Goal: Navigation & Orientation: Understand site structure

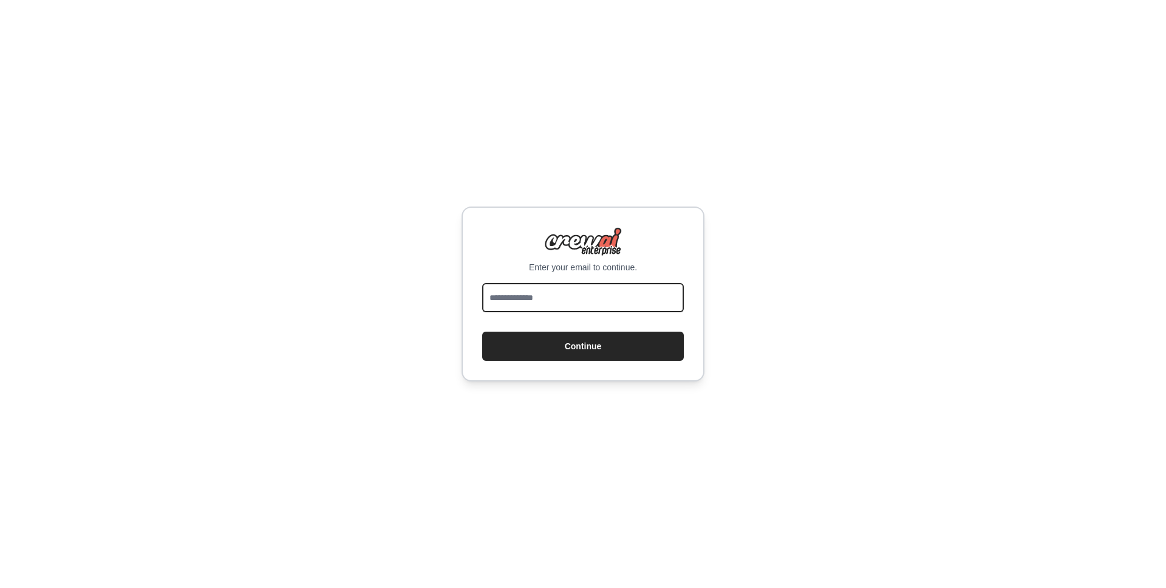
click at [557, 305] on input "email" at bounding box center [583, 297] width 202 height 29
type input "**********"
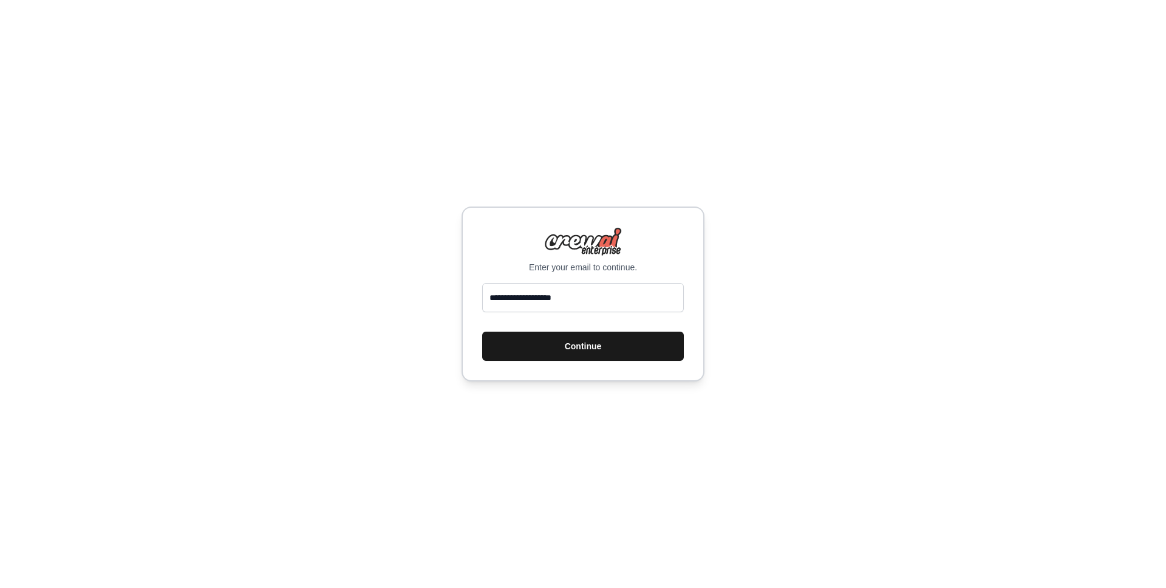
click at [568, 344] on button "Continue" at bounding box center [583, 346] width 202 height 29
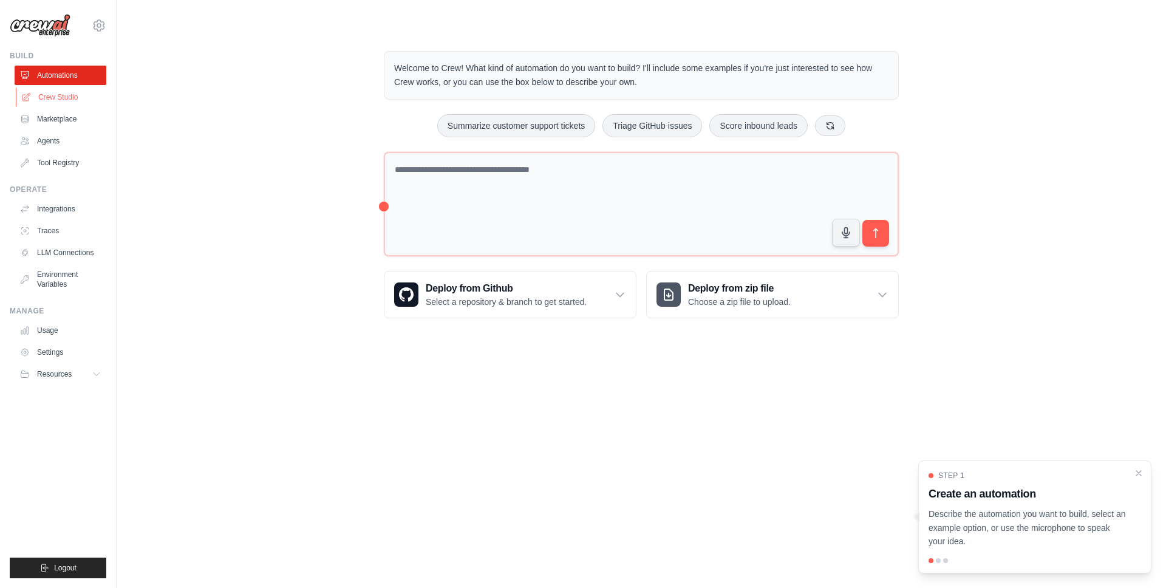
click at [72, 98] on link "Crew Studio" at bounding box center [62, 96] width 92 height 19
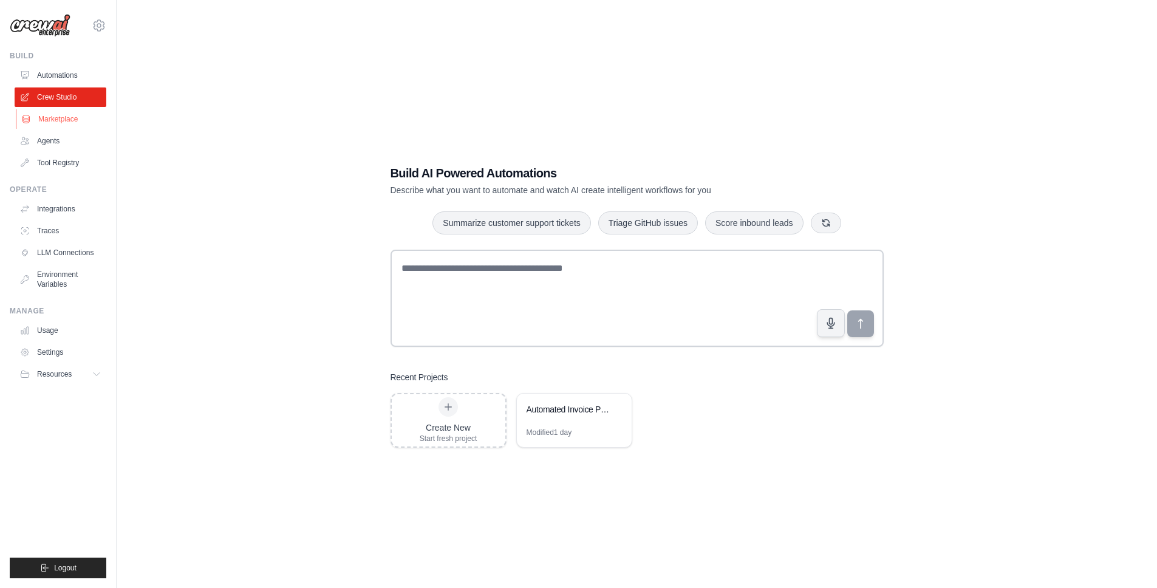
click at [65, 114] on link "Marketplace" at bounding box center [62, 118] width 92 height 19
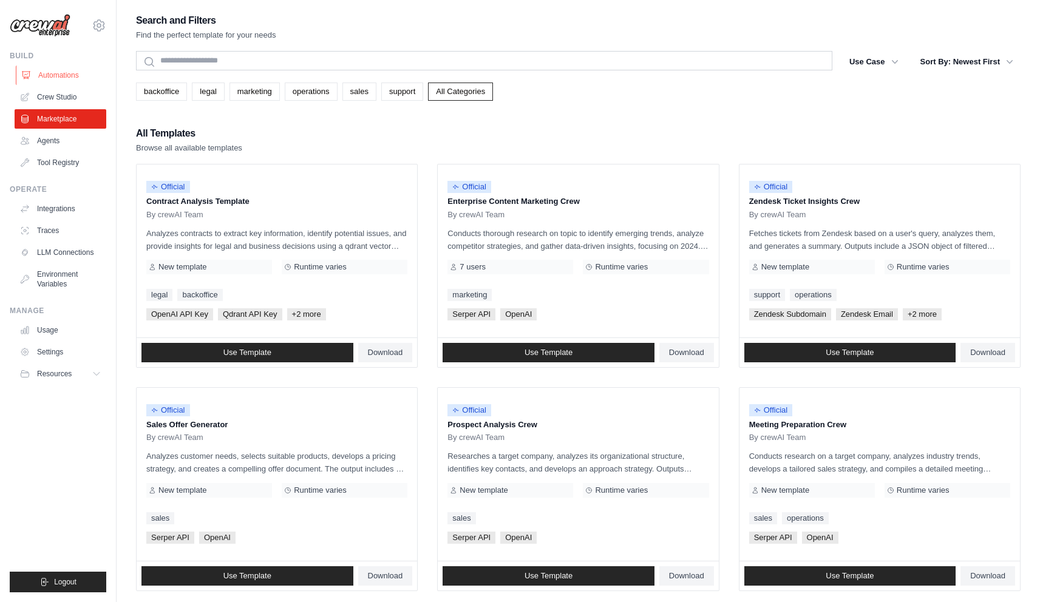
click at [55, 78] on link "Automations" at bounding box center [62, 75] width 92 height 19
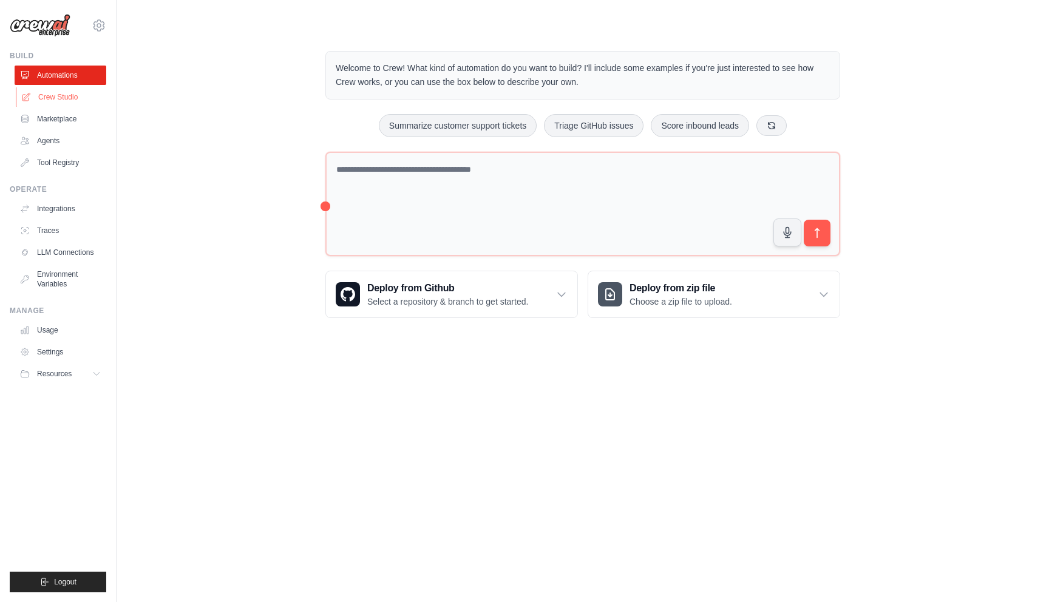
click at [60, 102] on link "Crew Studio" at bounding box center [62, 96] width 92 height 19
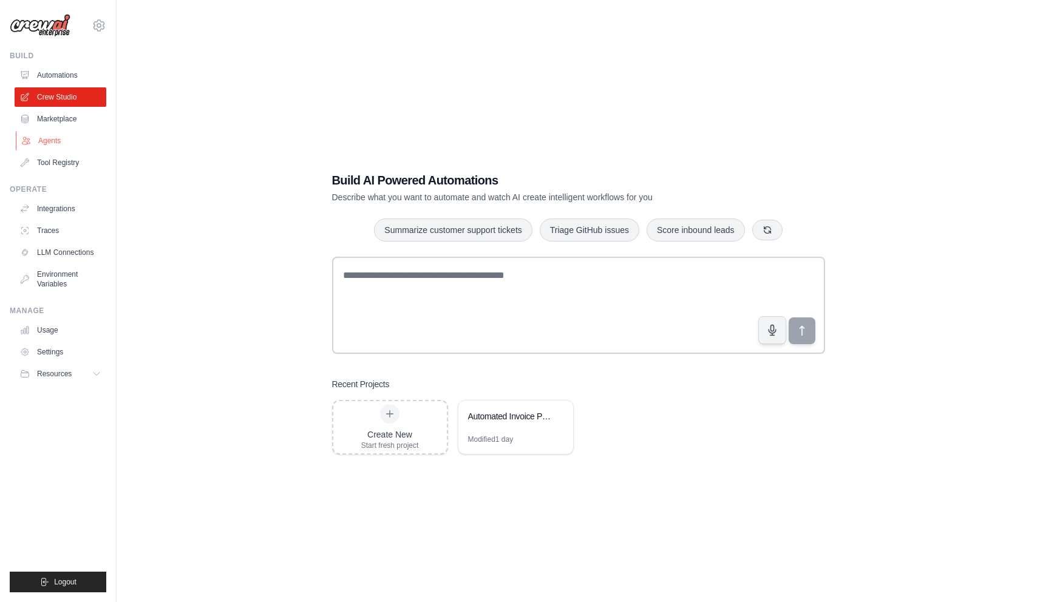
click at [62, 137] on link "Agents" at bounding box center [62, 140] width 92 height 19
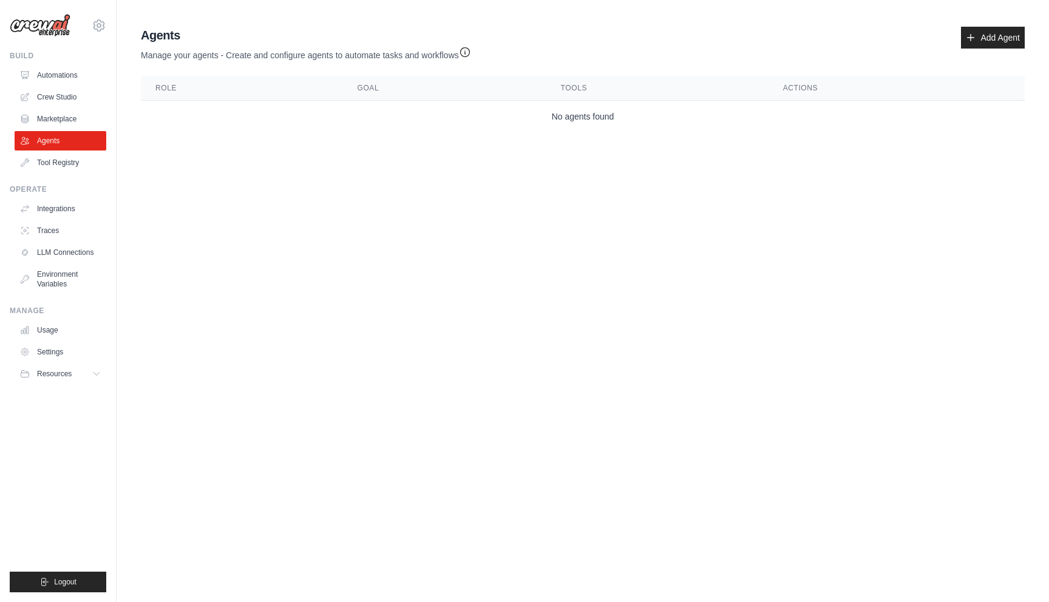
click at [56, 24] on img at bounding box center [40, 25] width 61 height 23
click at [52, 29] on img at bounding box center [40, 25] width 61 height 23
click at [56, 78] on link "Automations" at bounding box center [62, 75] width 92 height 19
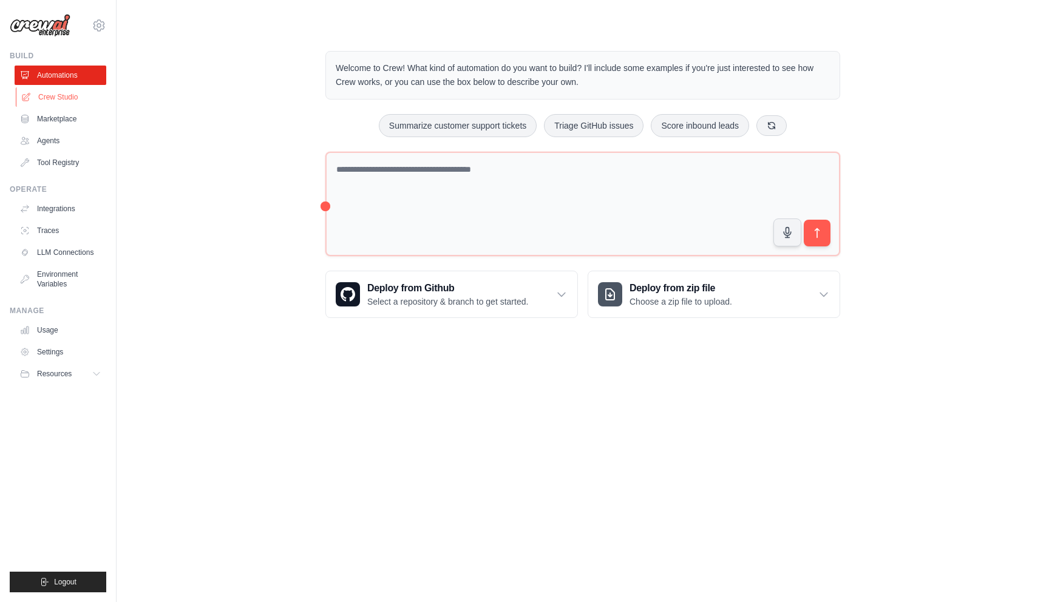
click at [82, 103] on link "Crew Studio" at bounding box center [62, 96] width 92 height 19
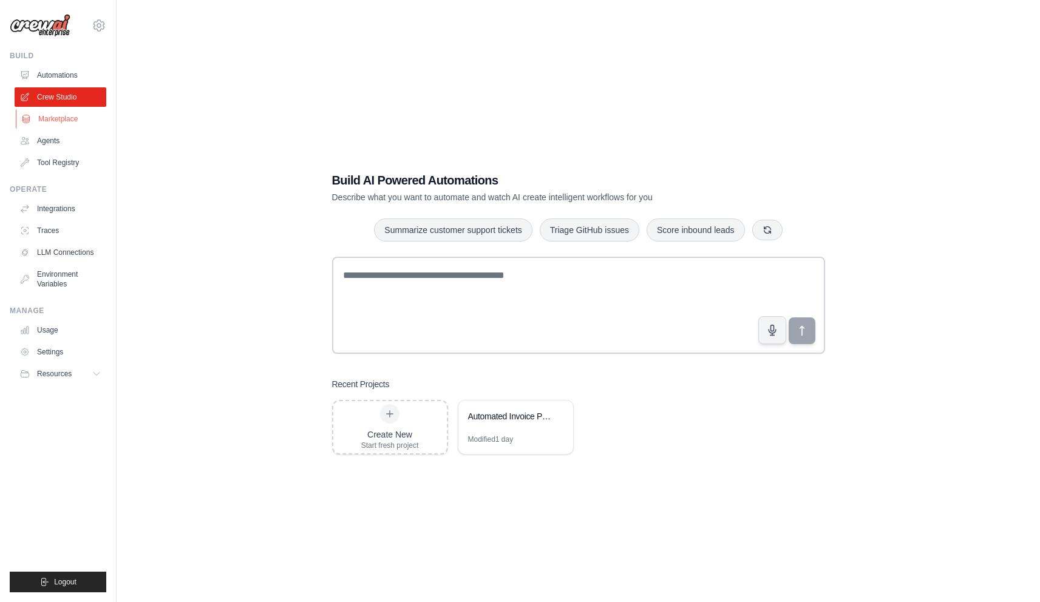
click at [81, 124] on link "Marketplace" at bounding box center [62, 118] width 92 height 19
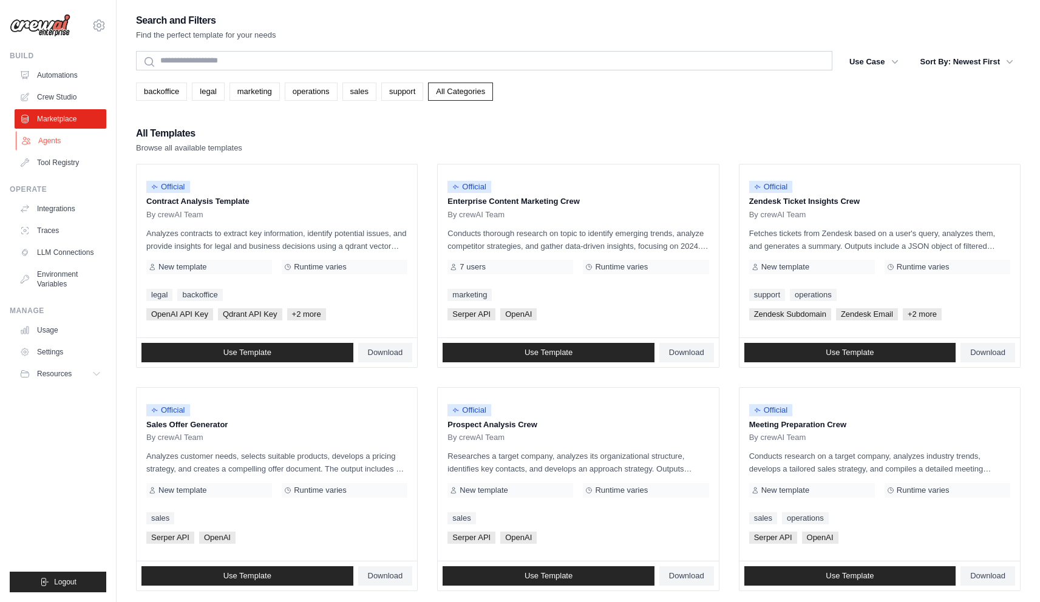
click at [67, 140] on link "Agents" at bounding box center [62, 140] width 92 height 19
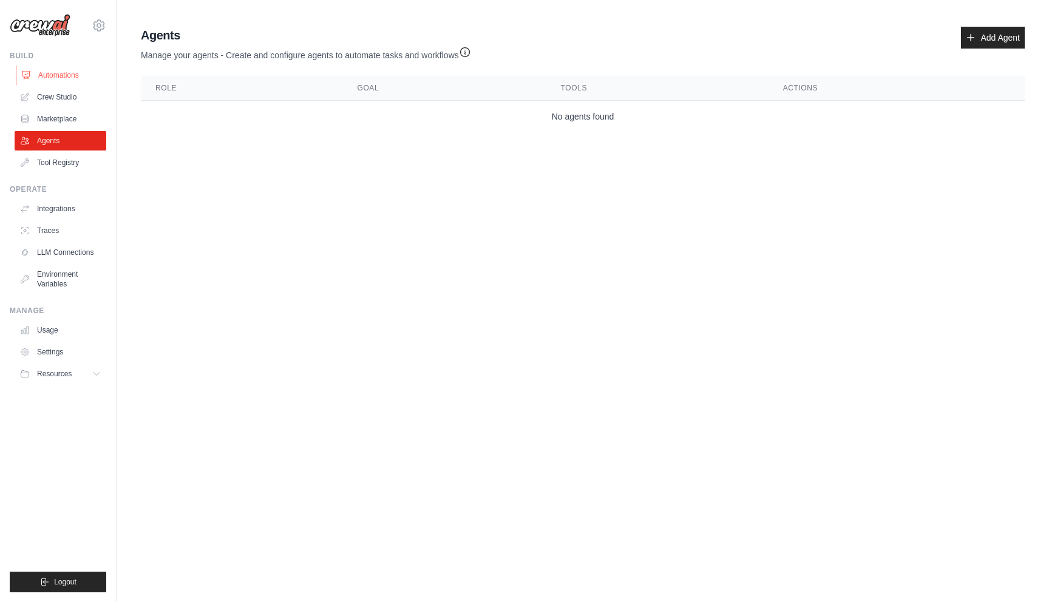
click at [71, 75] on link "Automations" at bounding box center [62, 75] width 92 height 19
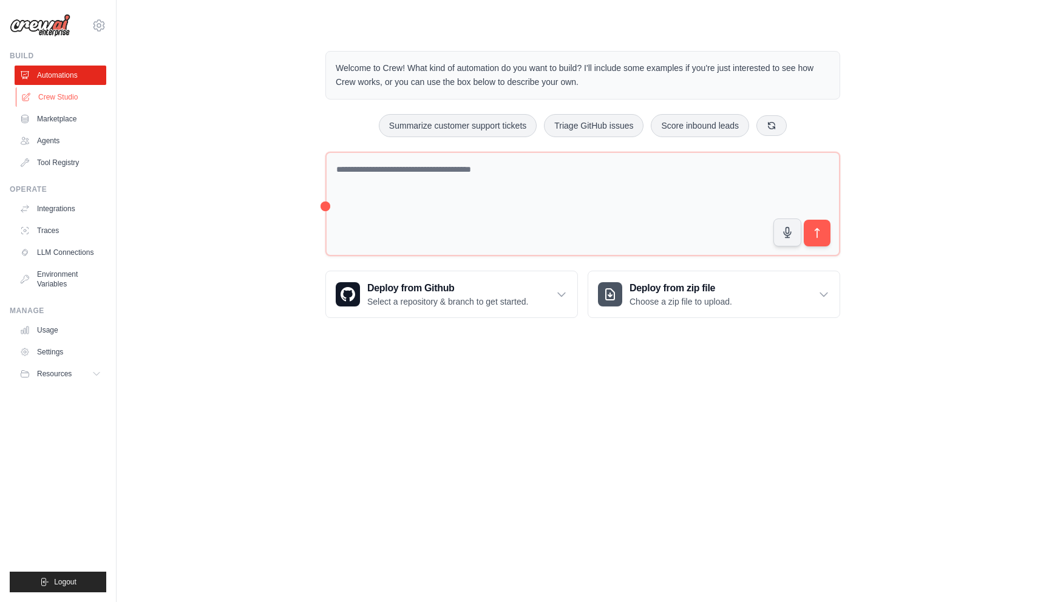
click at [70, 96] on link "Crew Studio" at bounding box center [62, 96] width 92 height 19
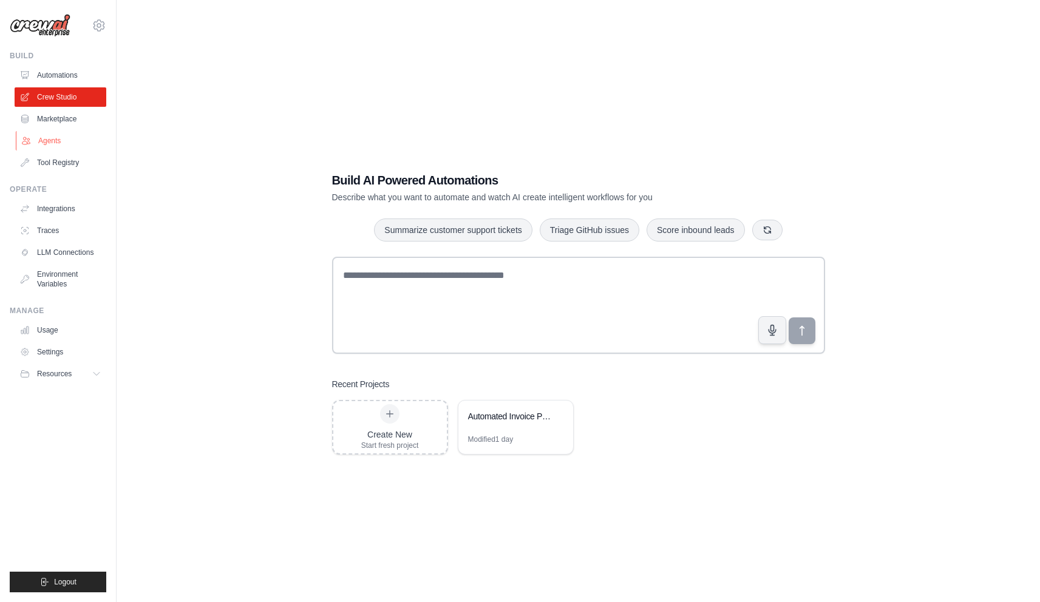
click at [40, 134] on link "Agents" at bounding box center [62, 140] width 92 height 19
